Goal: Find specific page/section: Find specific page/section

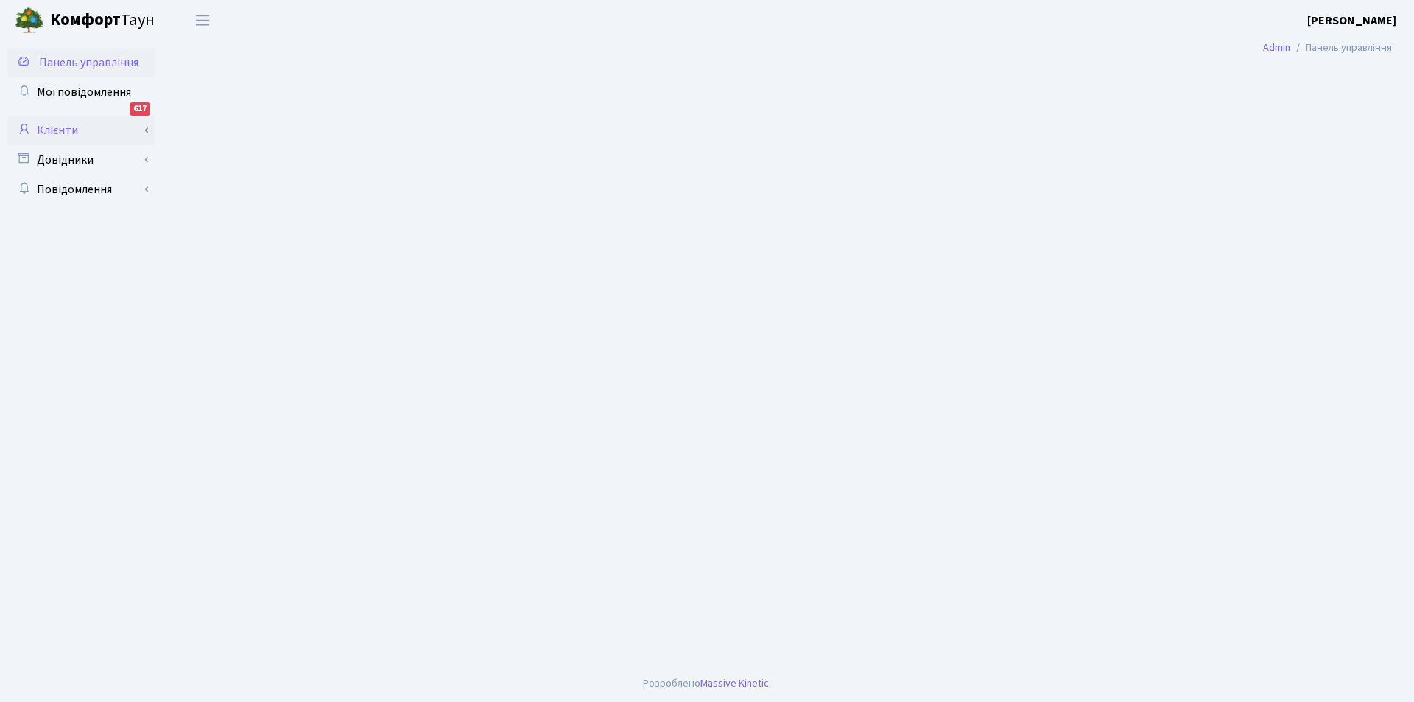
click at [63, 128] on link "Клієнти" at bounding box center [80, 130] width 147 height 29
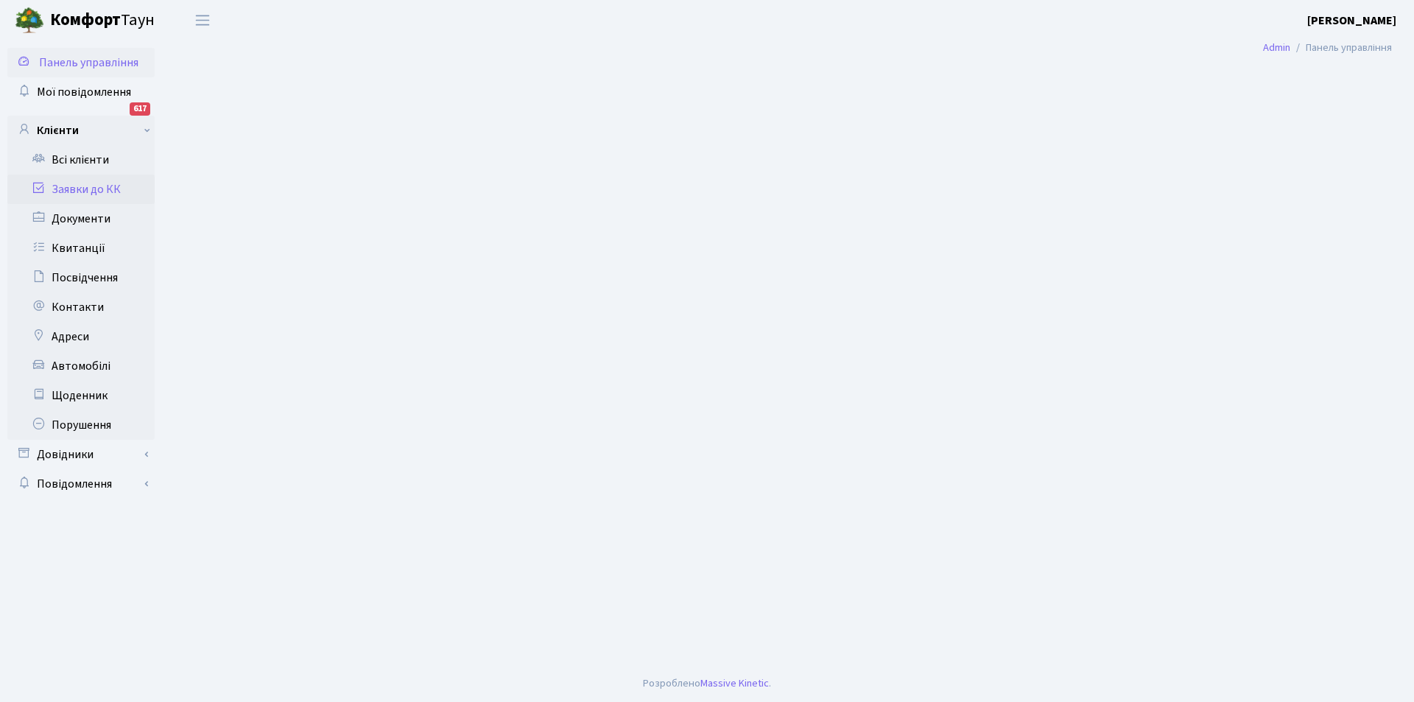
click at [85, 188] on link "Заявки до КК" at bounding box center [80, 188] width 147 height 29
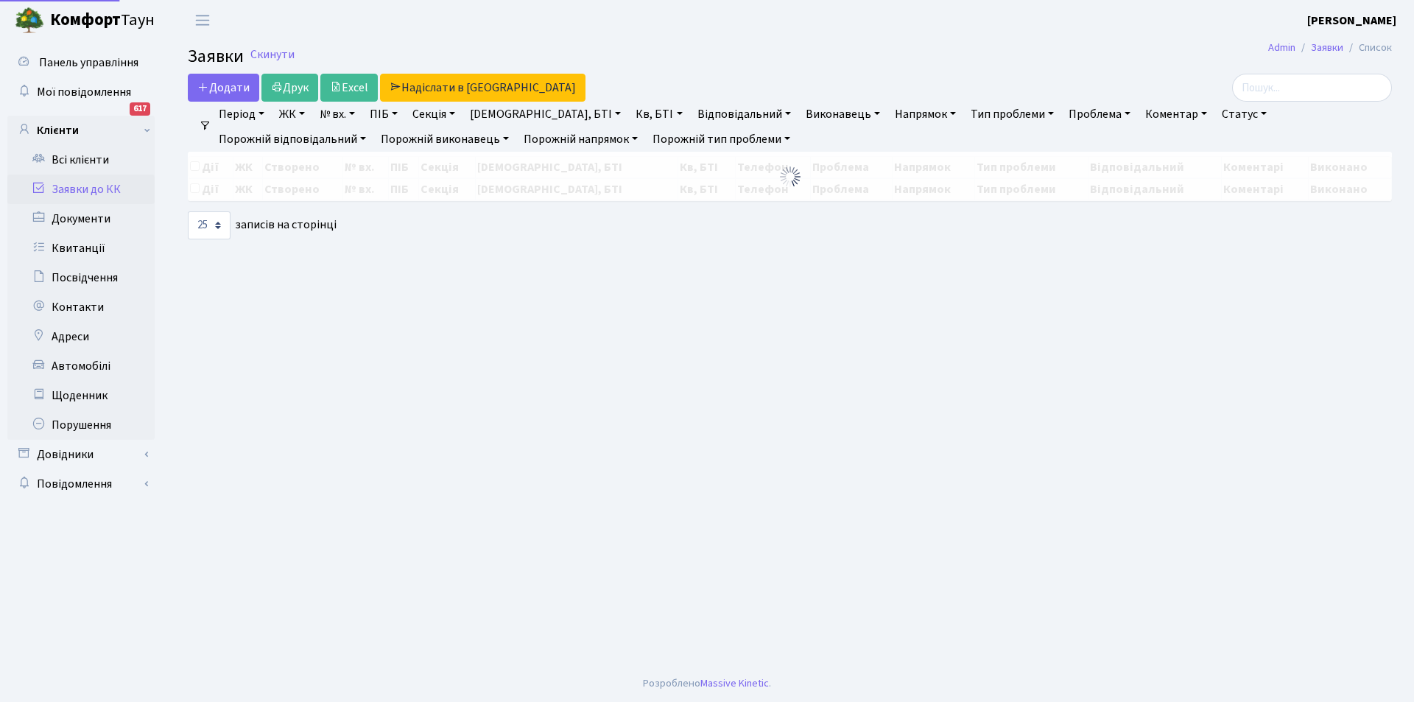
select select "25"
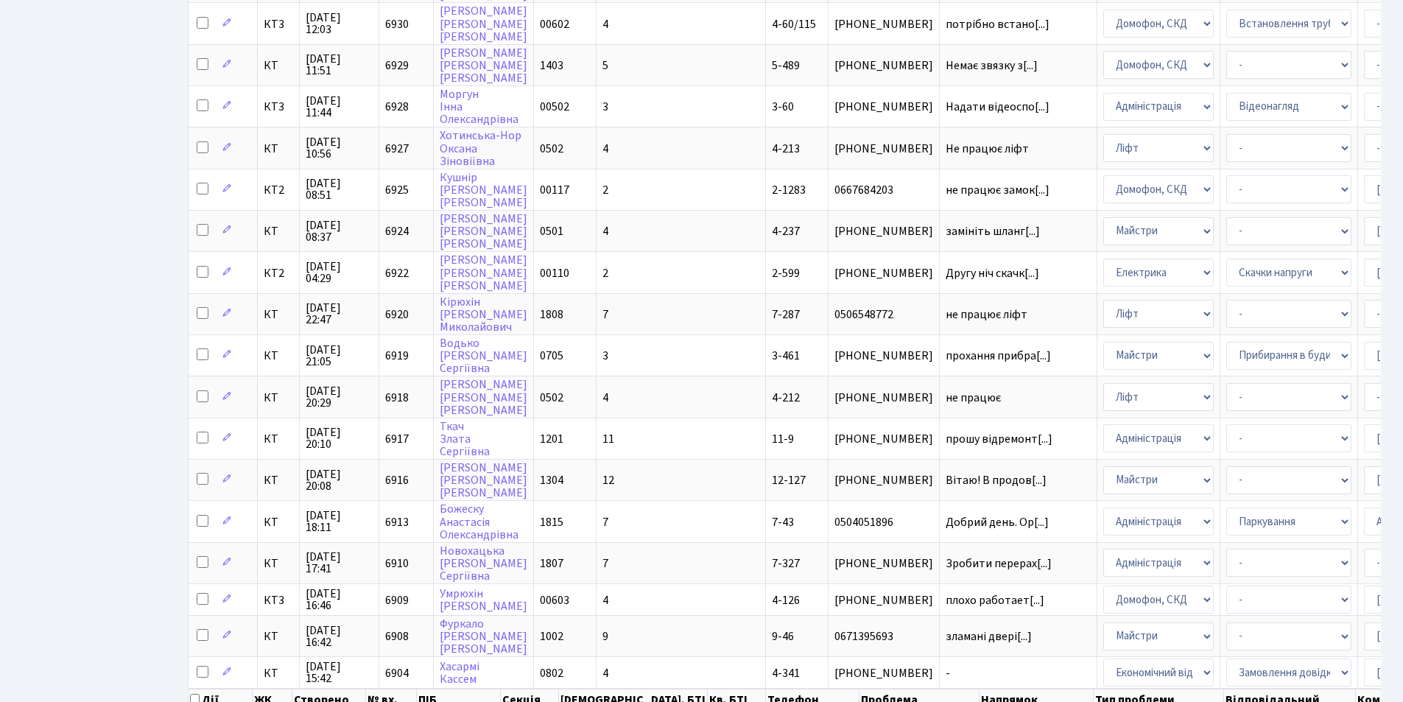
scroll to position [513, 0]
